Goal: Navigation & Orientation: Find specific page/section

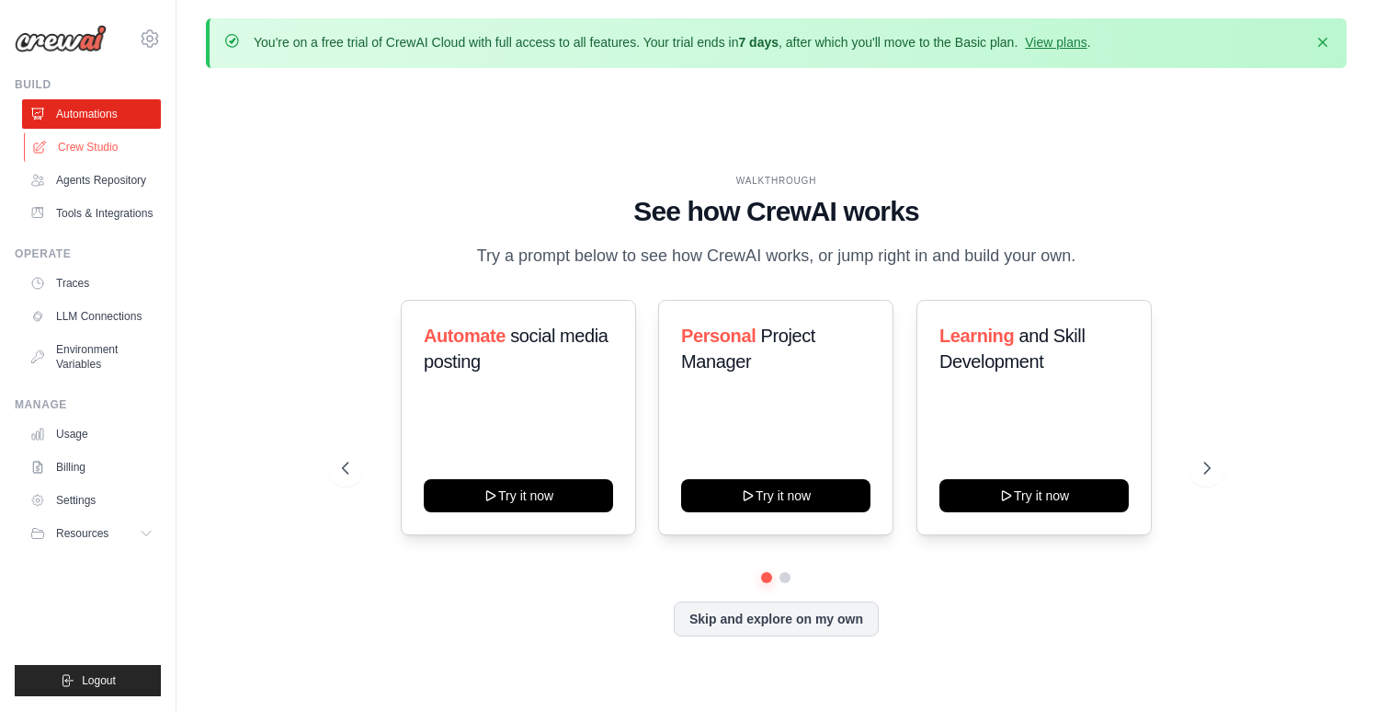
click at [70, 144] on link "Crew Studio" at bounding box center [93, 146] width 139 height 29
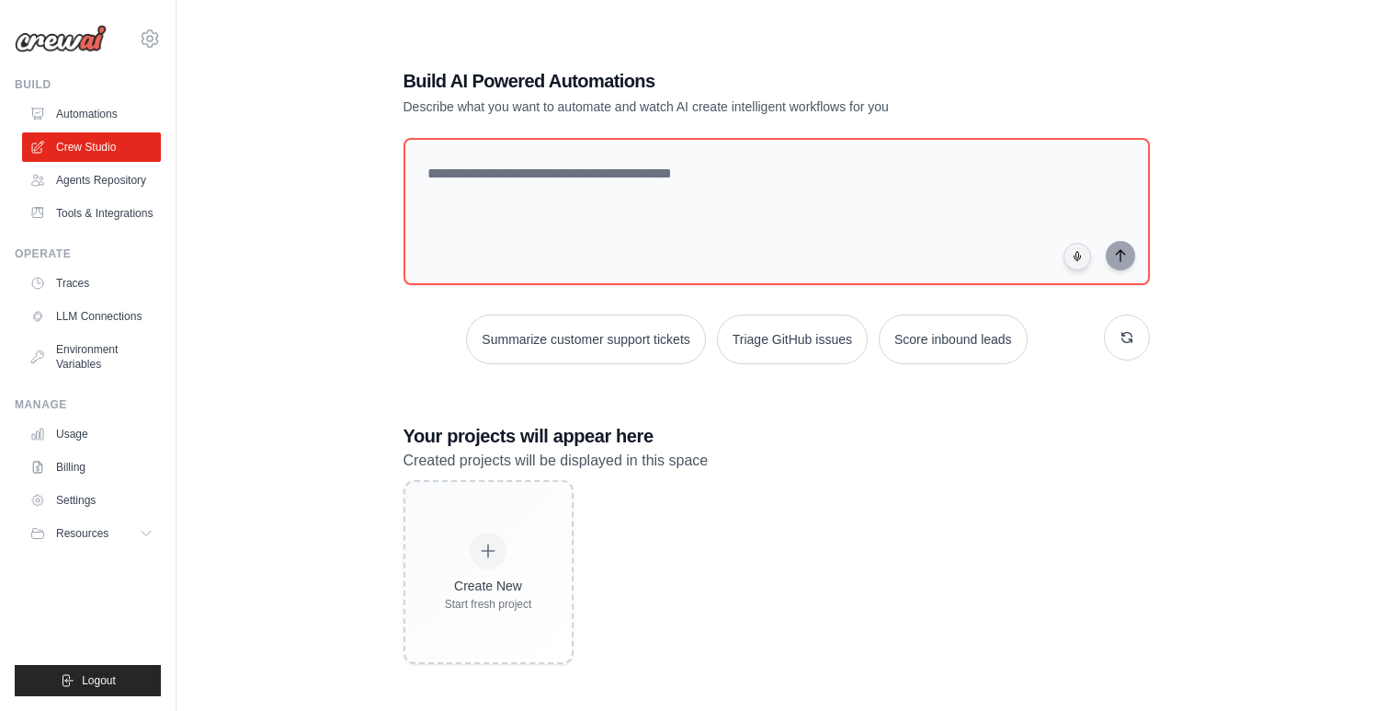
scroll to position [100, 0]
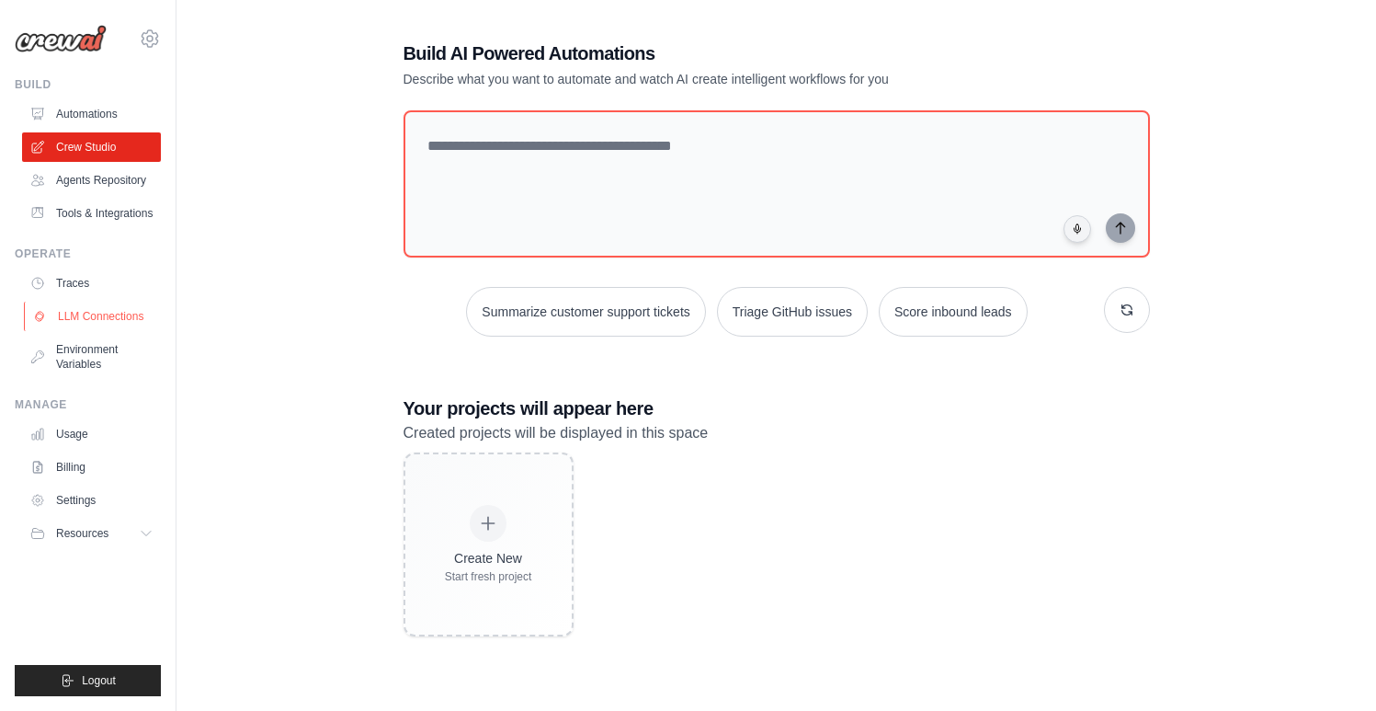
click at [99, 306] on link "LLM Connections" at bounding box center [93, 316] width 139 height 29
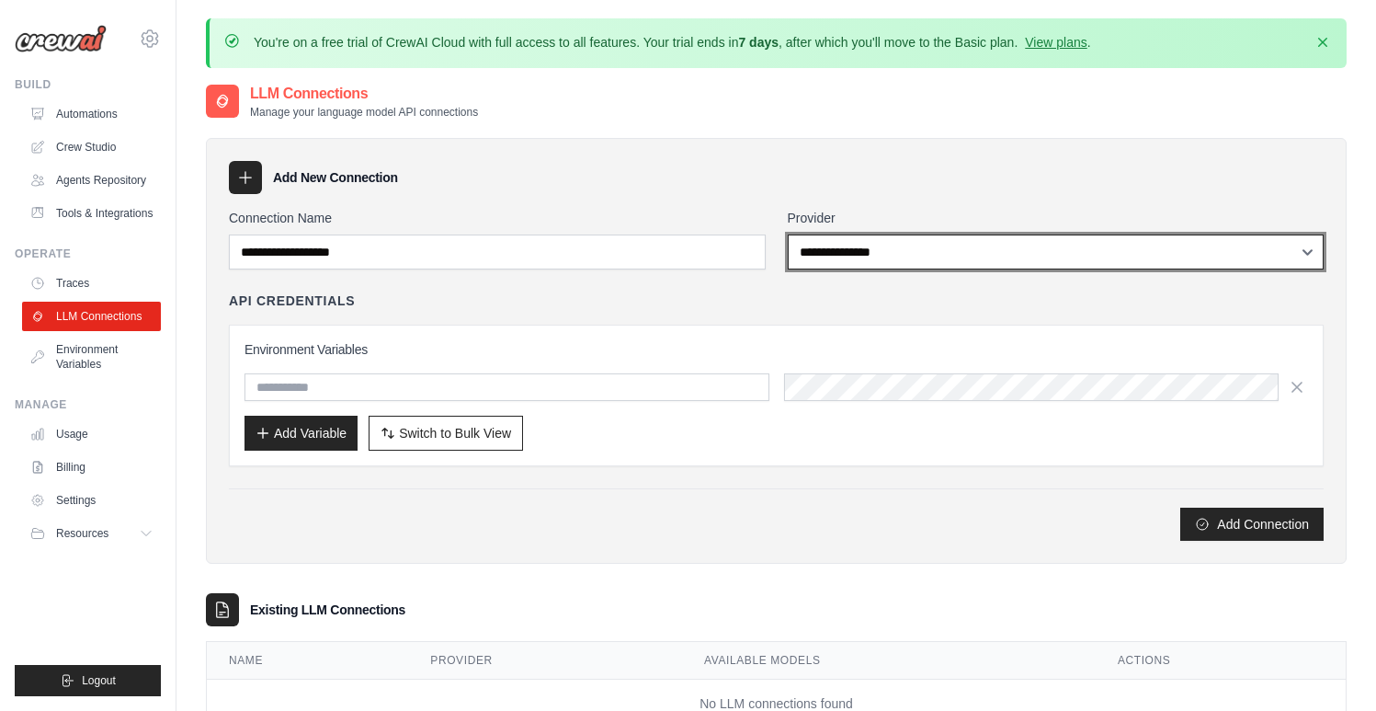
click at [857, 236] on select "**********" at bounding box center [1056, 251] width 537 height 35
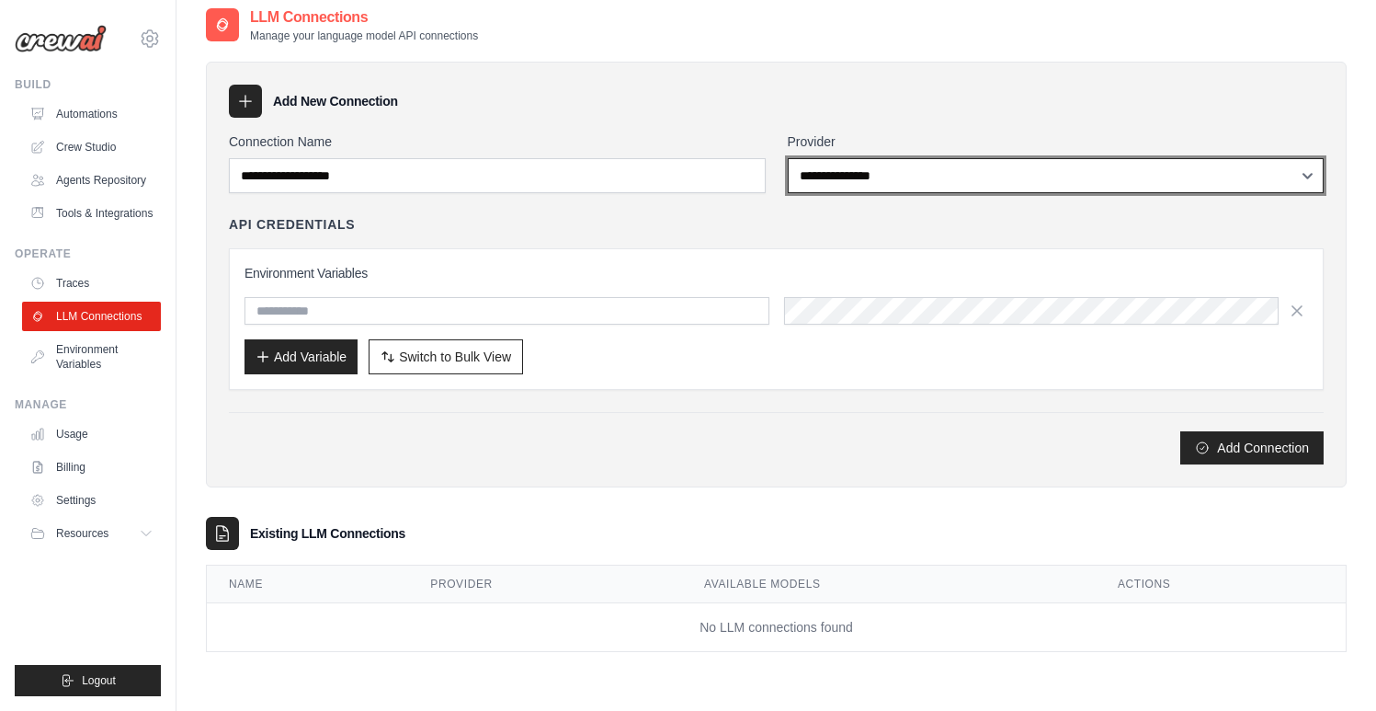
scroll to position [100, 0]
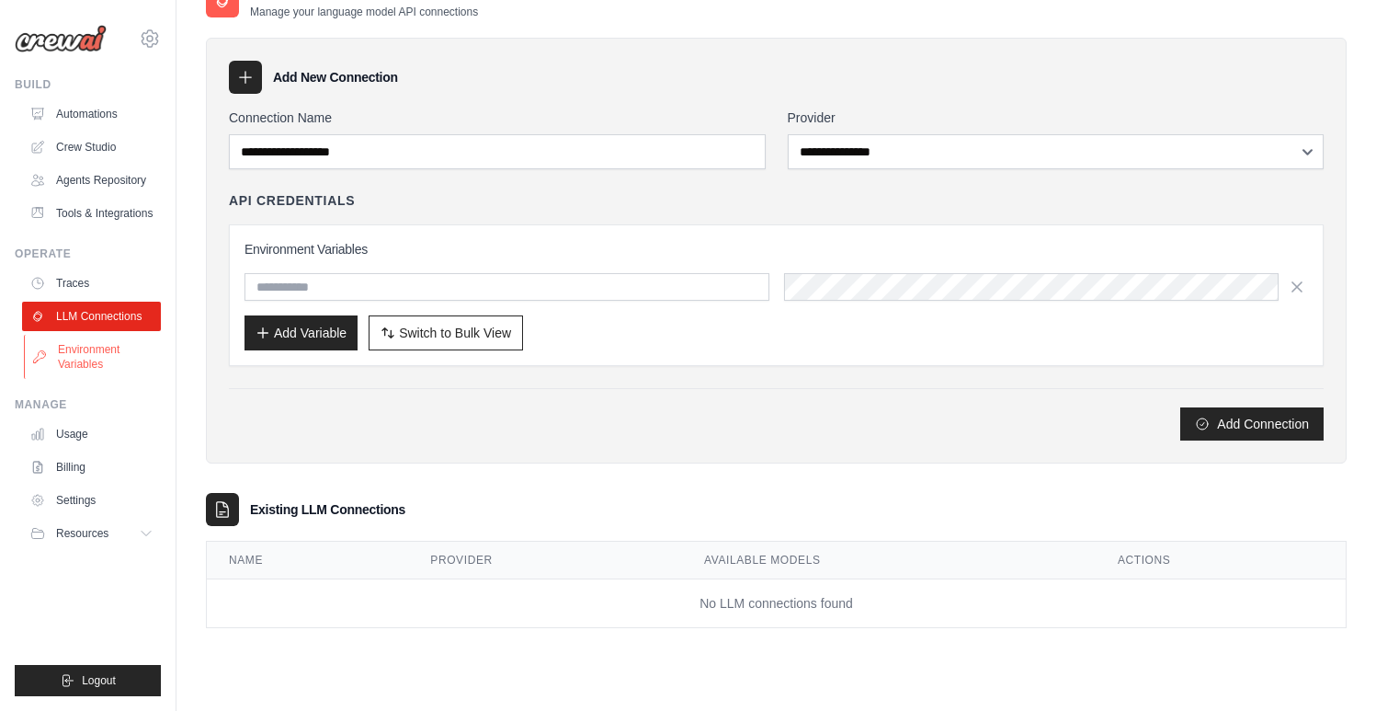
click at [113, 349] on link "Environment Variables" at bounding box center [93, 357] width 139 height 44
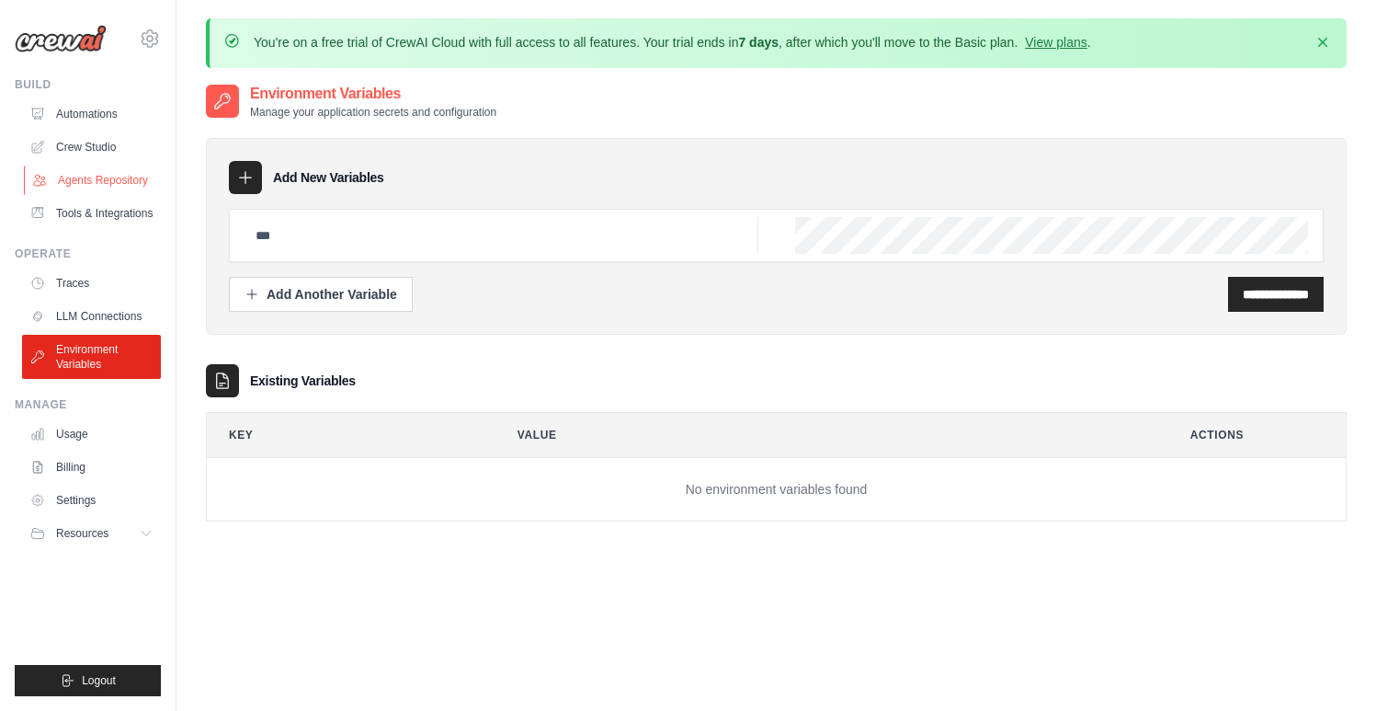
click at [91, 181] on link "Agents Repository" at bounding box center [93, 179] width 139 height 29
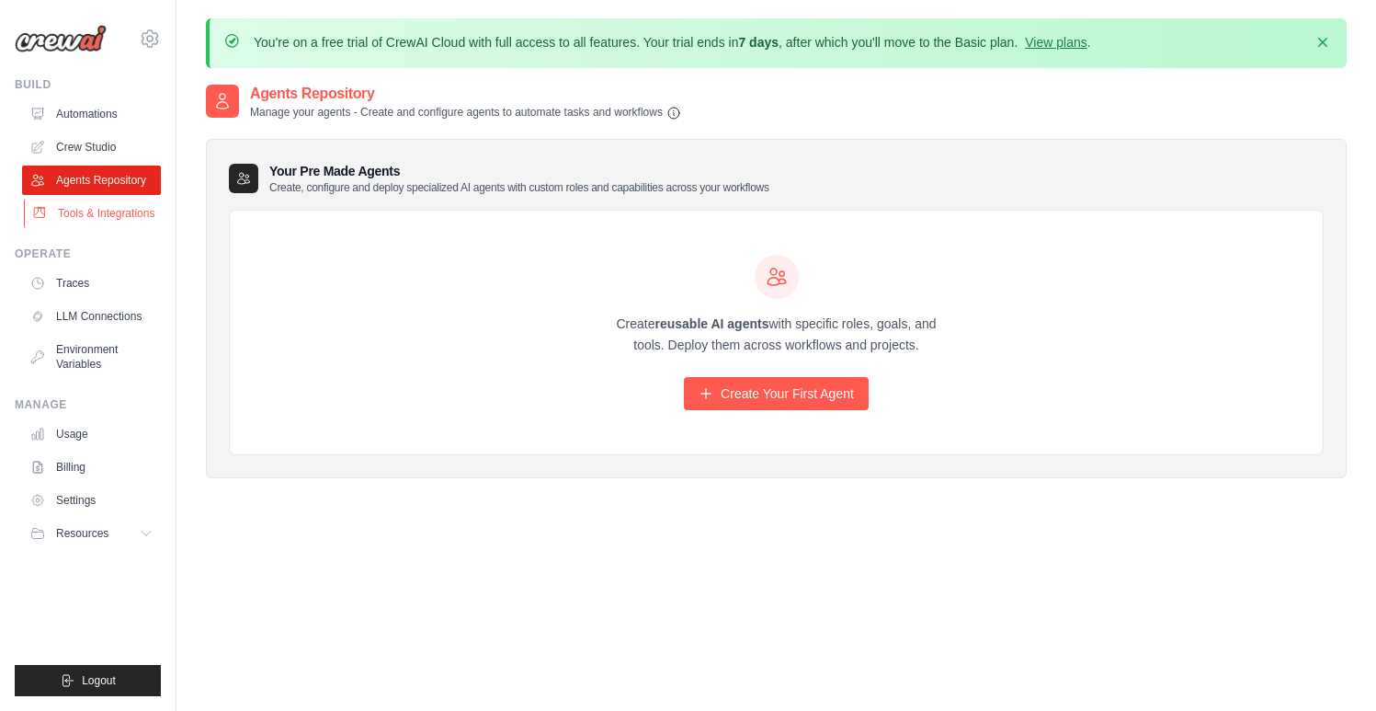
click at [101, 212] on link "Tools & Integrations" at bounding box center [93, 213] width 139 height 29
click at [89, 109] on link "Automations" at bounding box center [93, 113] width 139 height 29
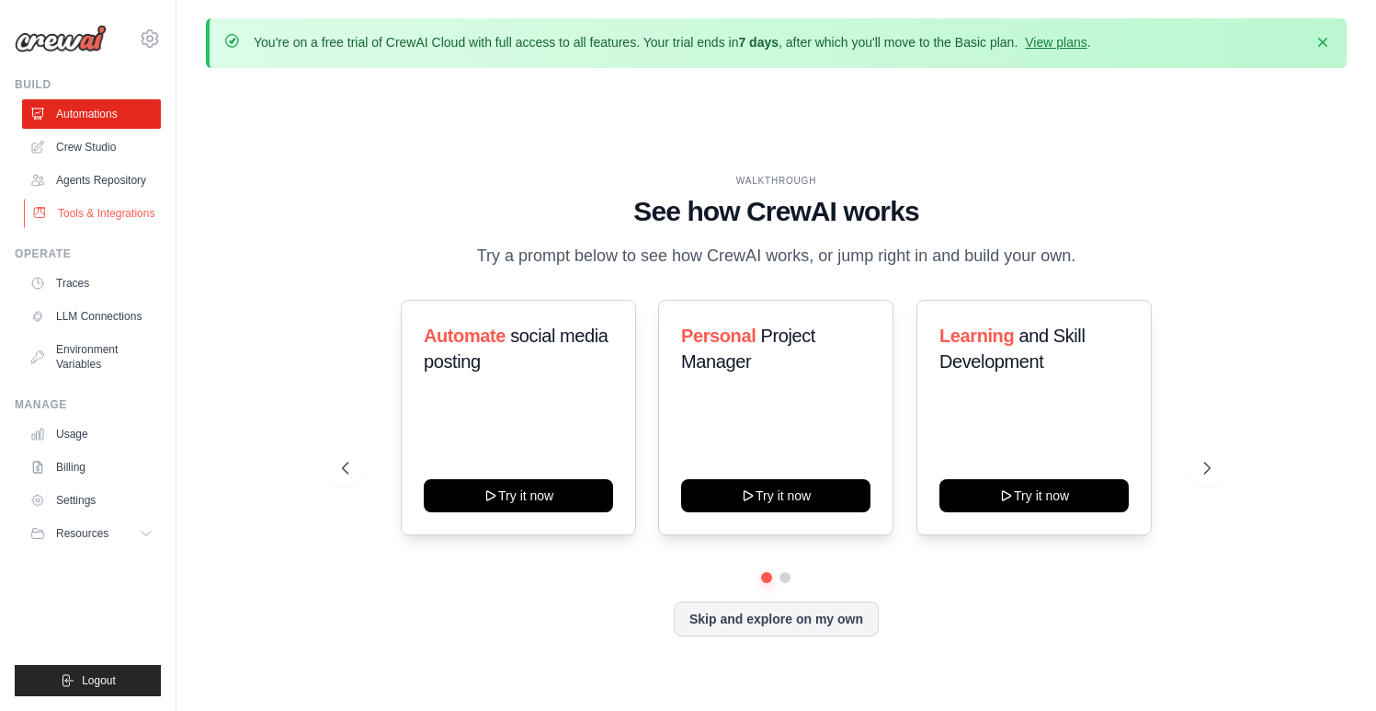
click at [97, 211] on link "Tools & Integrations" at bounding box center [93, 213] width 139 height 29
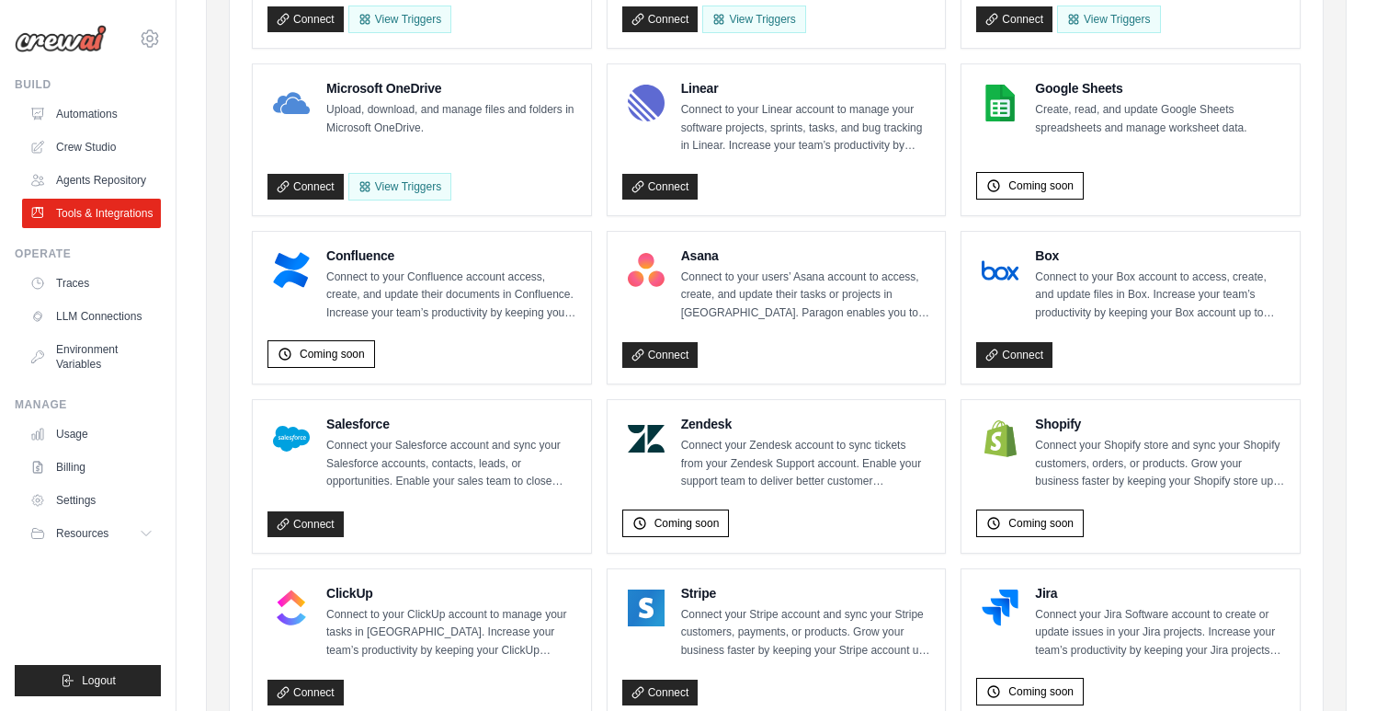
scroll to position [538, 0]
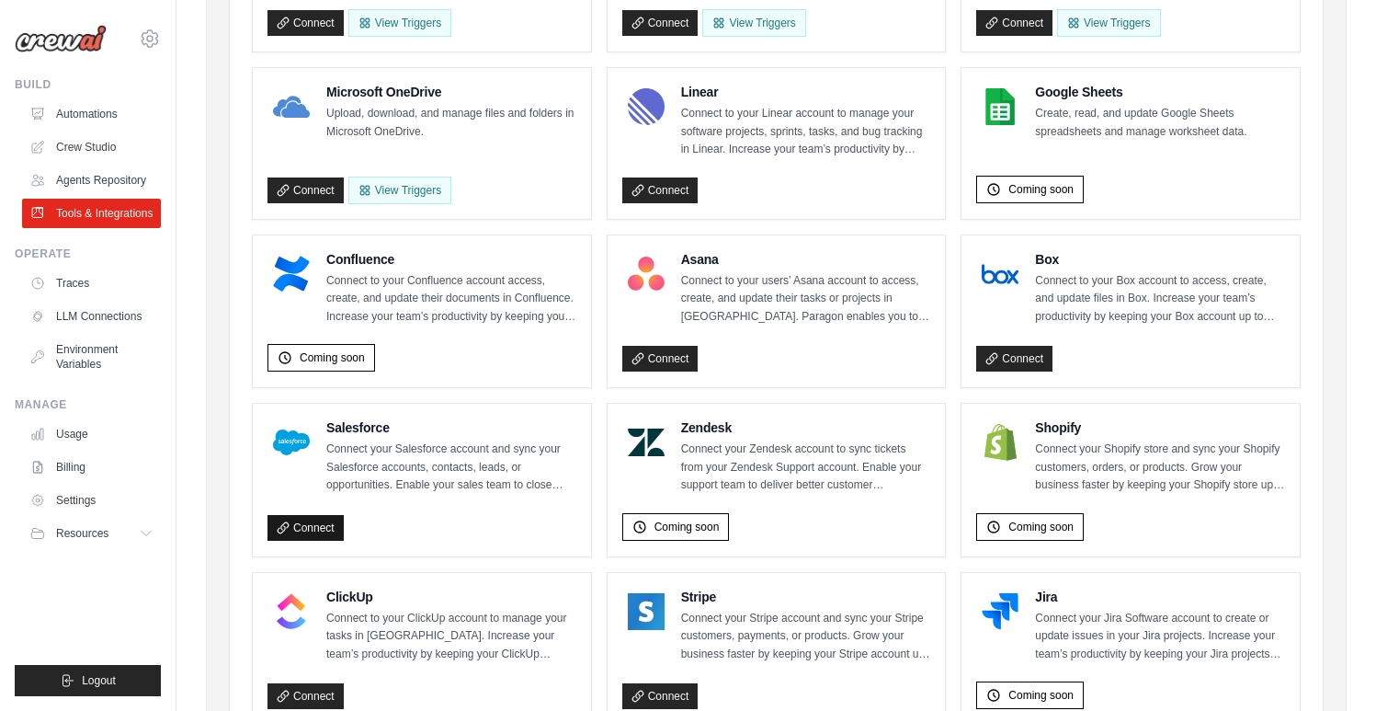
click at [315, 521] on link "Connect" at bounding box center [305, 528] width 76 height 26
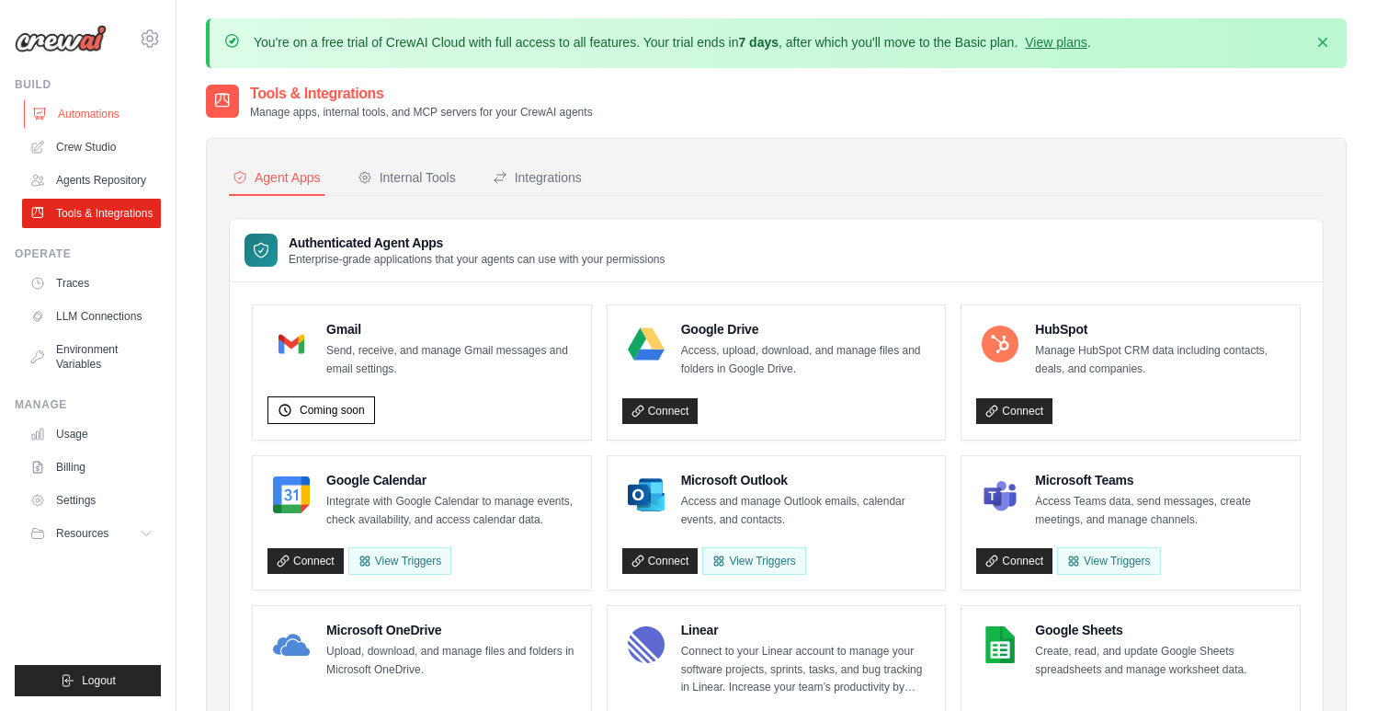
click at [91, 106] on link "Automations" at bounding box center [93, 113] width 139 height 29
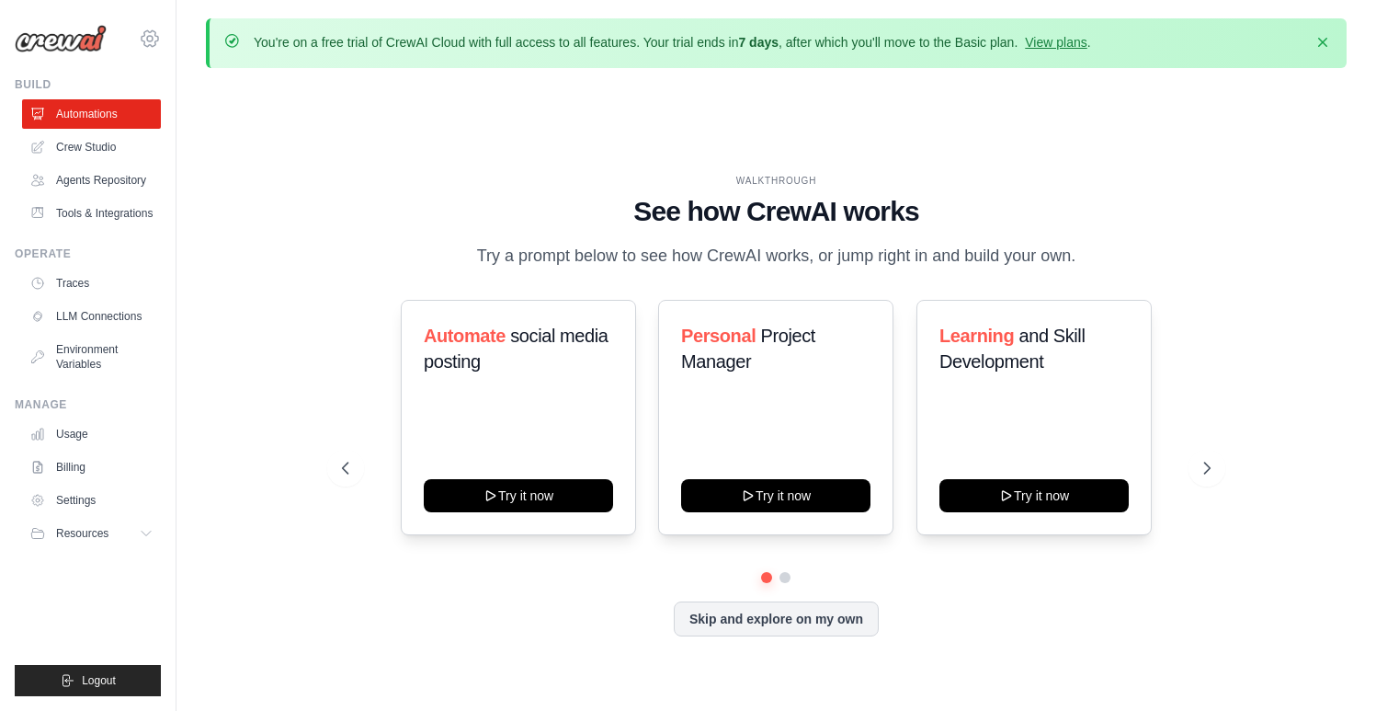
click at [153, 34] on icon at bounding box center [150, 39] width 22 height 22
click at [151, 39] on icon at bounding box center [150, 39] width 22 height 22
